Goal: Information Seeking & Learning: Learn about a topic

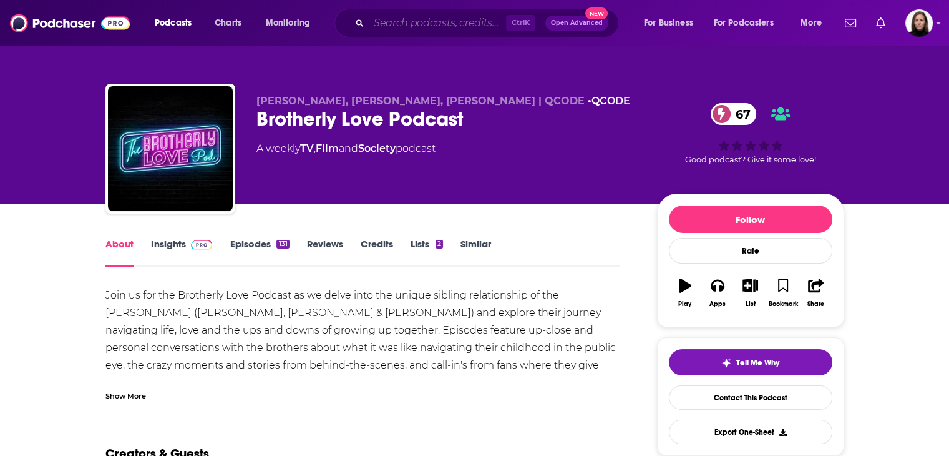
click at [391, 24] on input "Search podcasts, credits, & more..." at bounding box center [437, 23] width 137 height 20
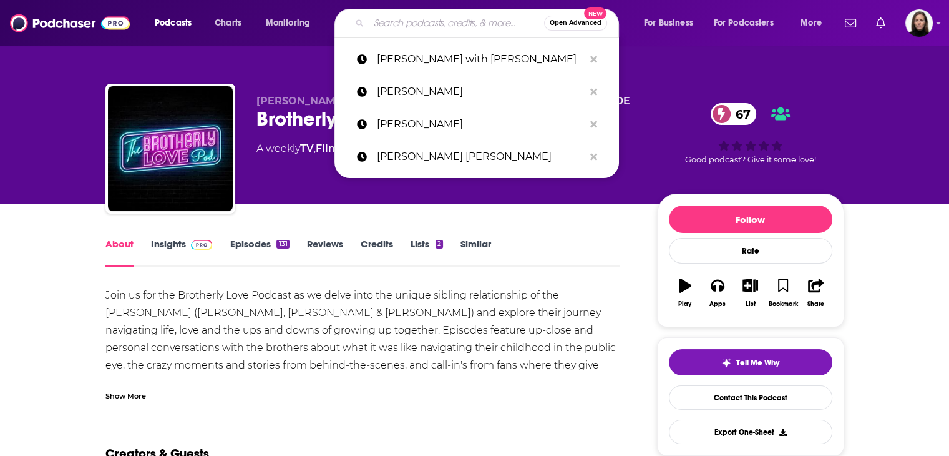
paste input ""podcast host" OR "podcaster" AND "Denver""
type input ""podcast host" OR "podcaster" AND "Denver""
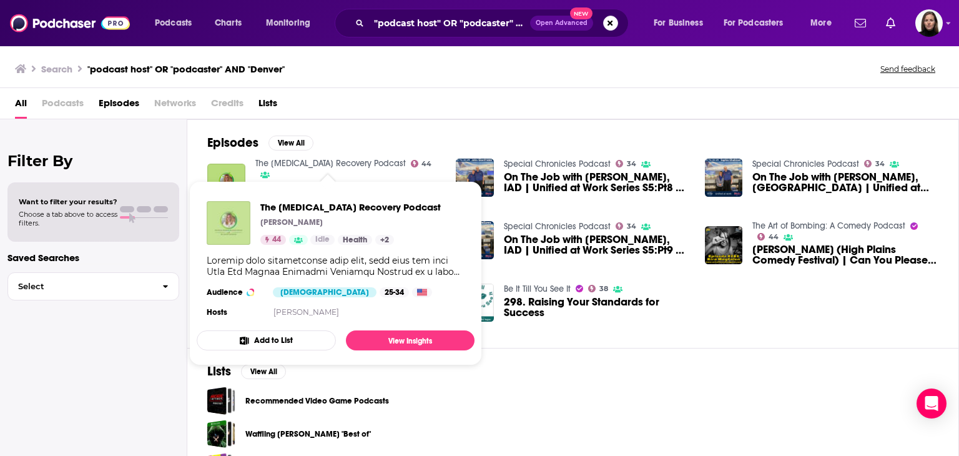
click at [238, 218] on img "The Eating Disorder Recovery Podcast" at bounding box center [229, 223] width 44 height 44
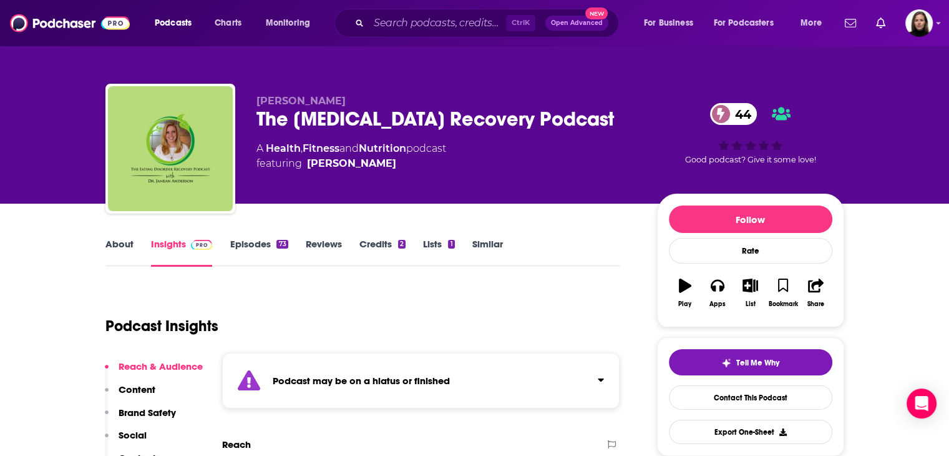
click at [122, 247] on link "About" at bounding box center [119, 252] width 28 height 29
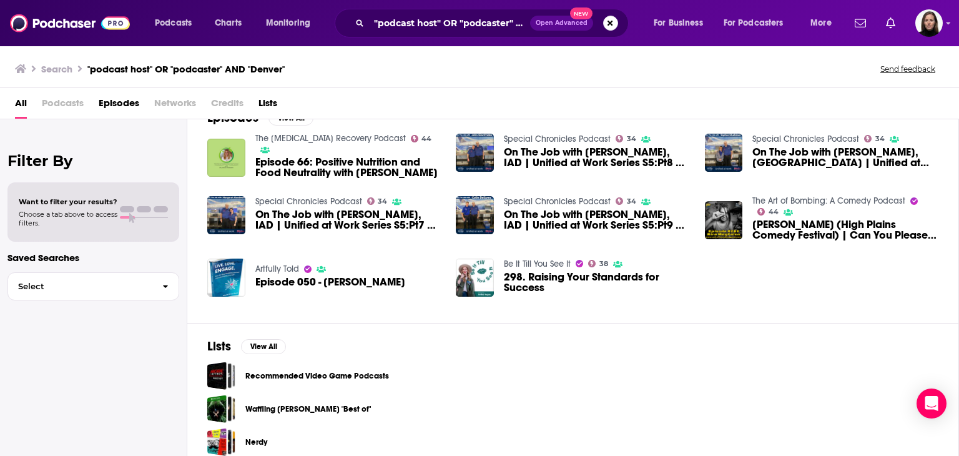
scroll to position [39, 0]
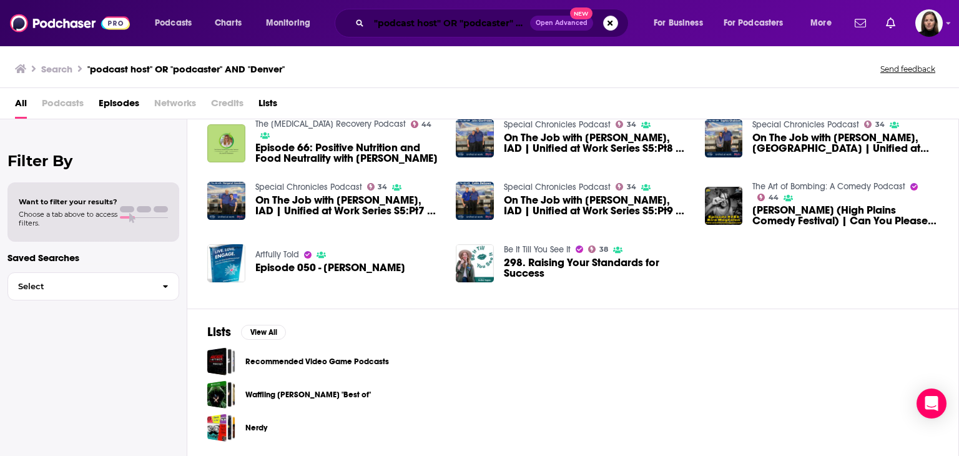
click at [418, 24] on input ""podcast host" OR "podcaster" AND "Denver"" at bounding box center [449, 23] width 161 height 20
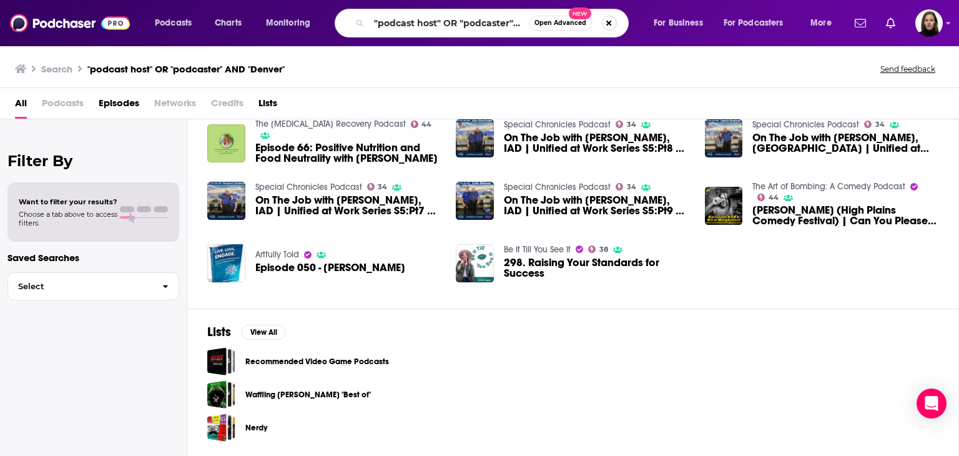
click at [610, 22] on button "Search podcasts, credits, & more..." at bounding box center [609, 23] width 15 height 15
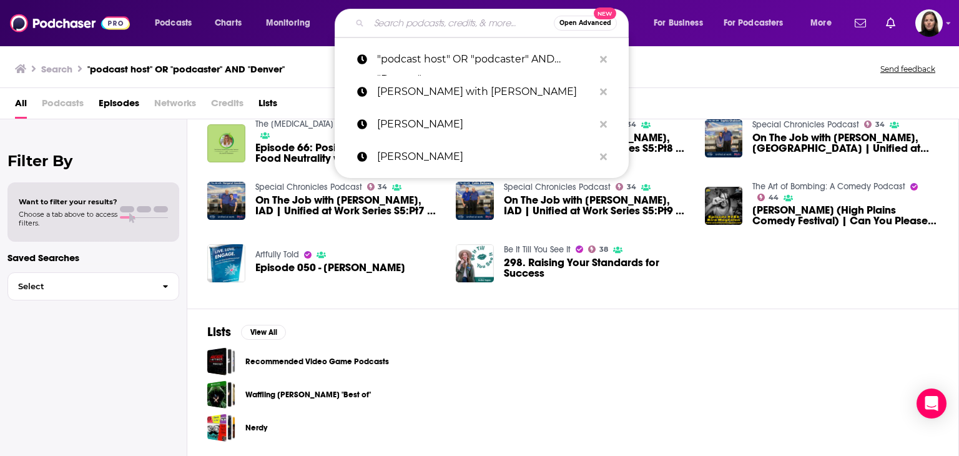
click at [506, 22] on input "Search podcasts, credits, & more..." at bounding box center [461, 23] width 185 height 20
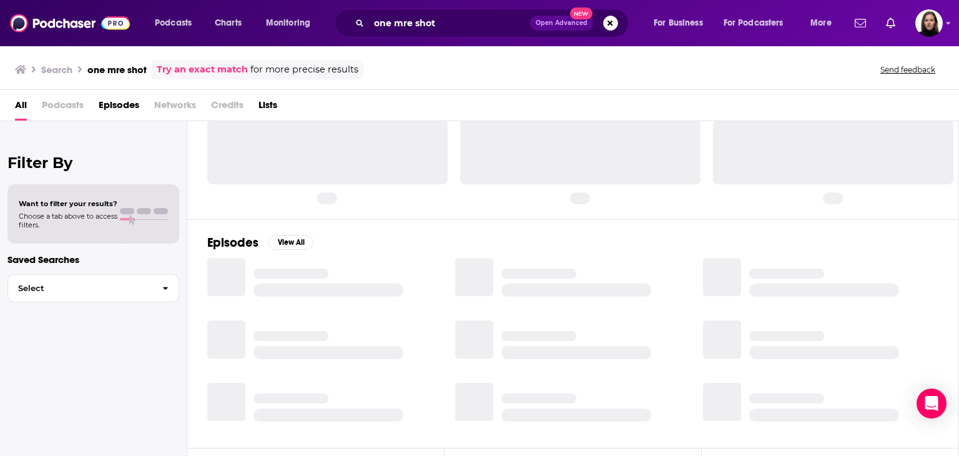
scroll to position [176, 0]
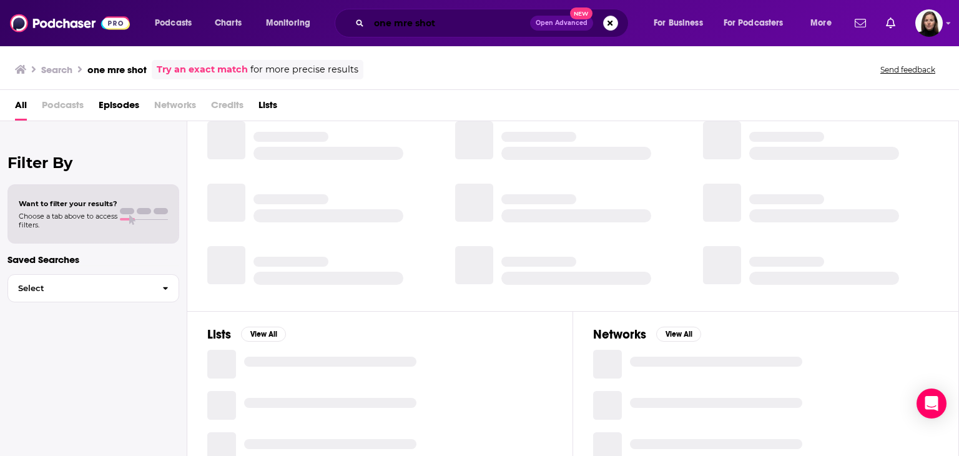
click at [402, 22] on input "one mre shot" at bounding box center [449, 23] width 161 height 20
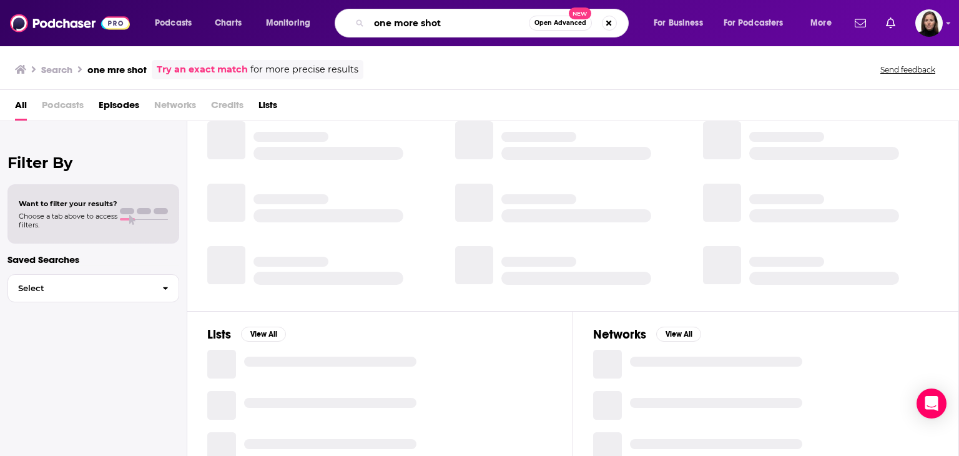
type input "one more shot"
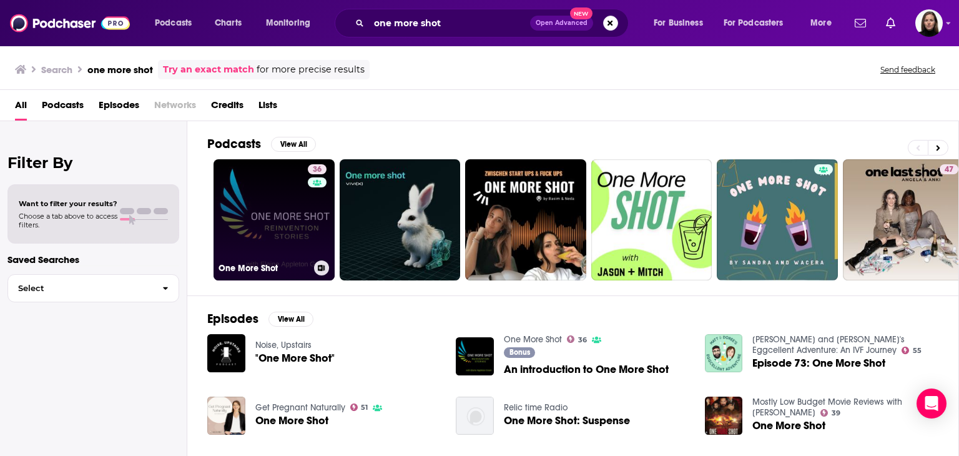
click at [267, 212] on link "36 One More Shot" at bounding box center [273, 219] width 121 height 121
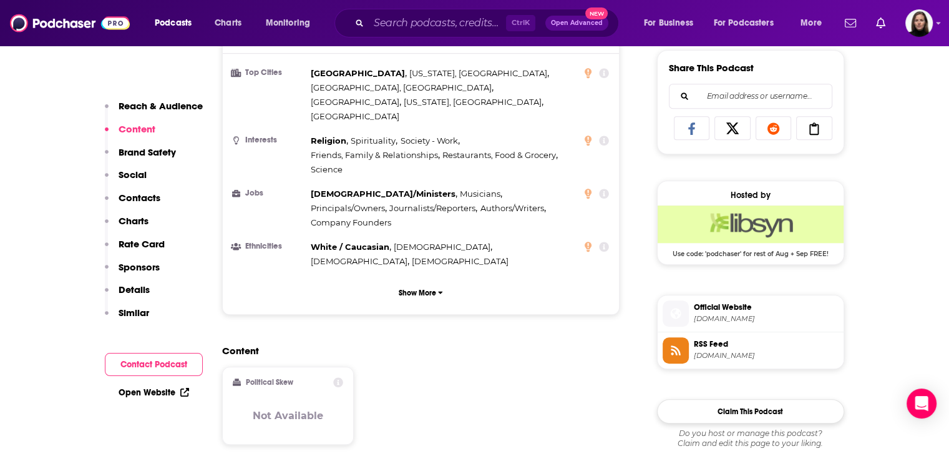
scroll to position [874, 0]
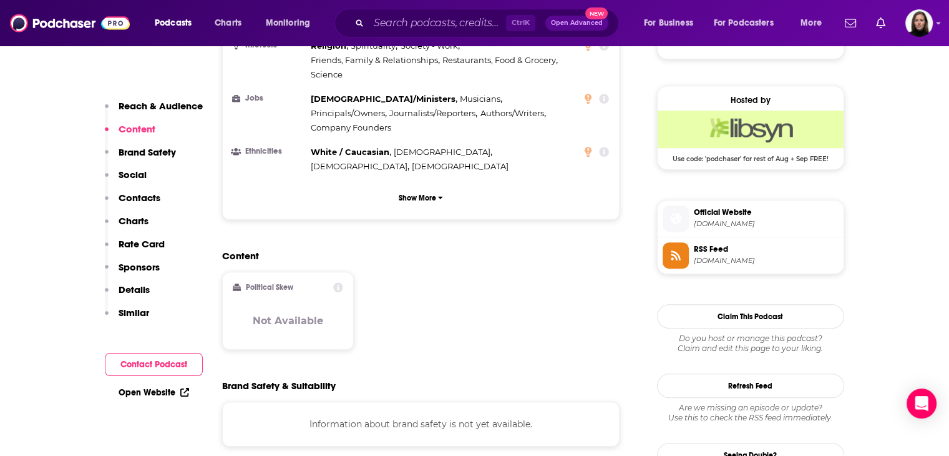
click at [712, 215] on span "Official Website" at bounding box center [766, 212] width 145 height 11
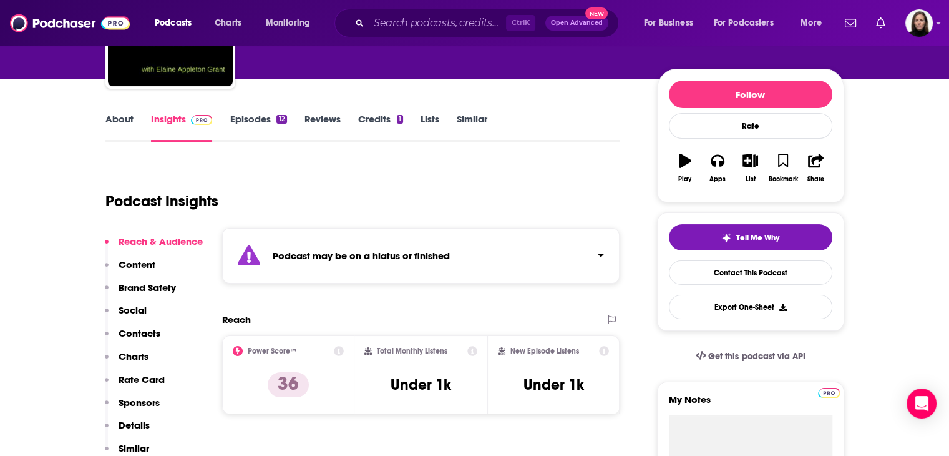
scroll to position [0, 0]
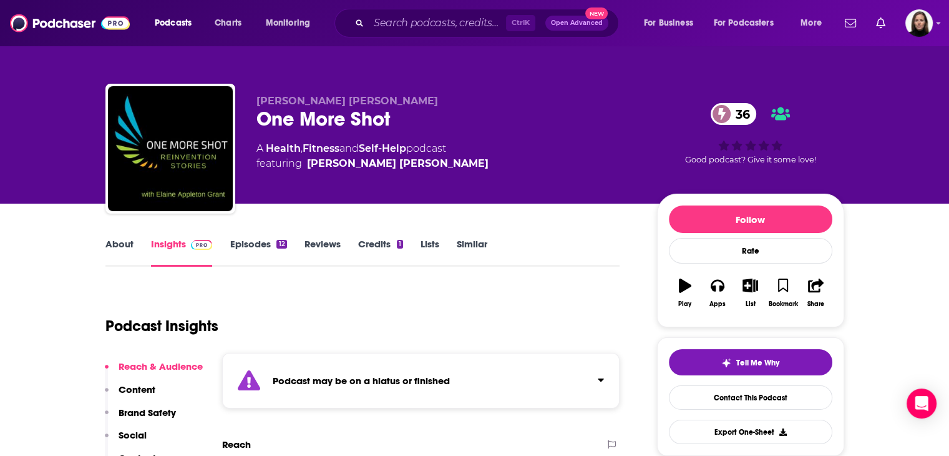
click at [129, 248] on link "About" at bounding box center [119, 252] width 28 height 29
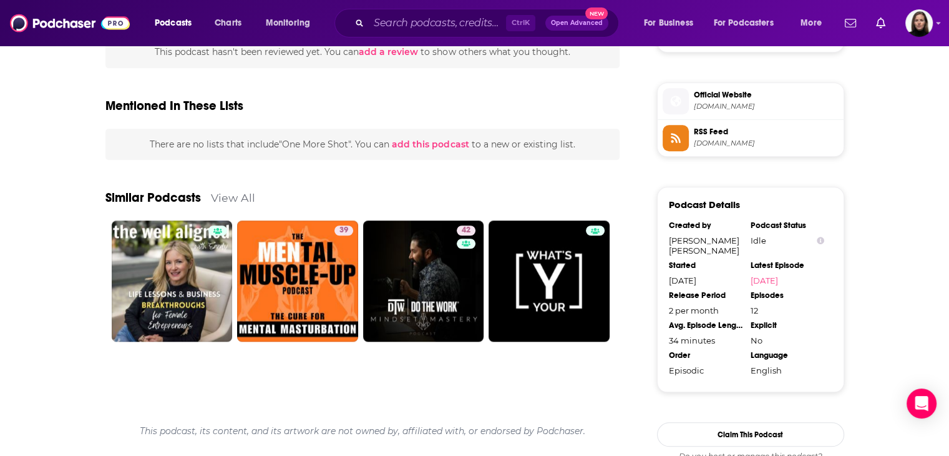
scroll to position [1082, 0]
